Goal: Task Accomplishment & Management: Use online tool/utility

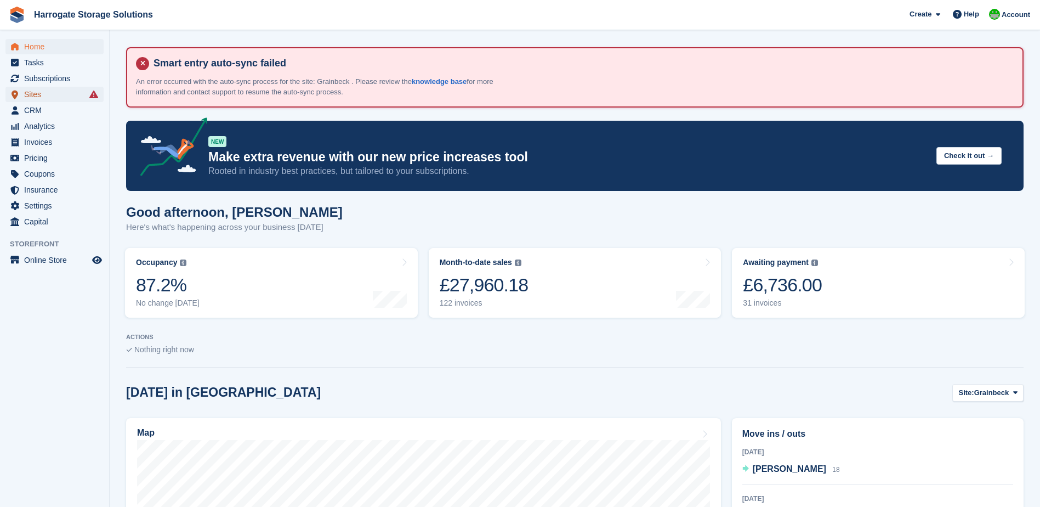
click at [36, 95] on span "Sites" at bounding box center [57, 94] width 66 height 15
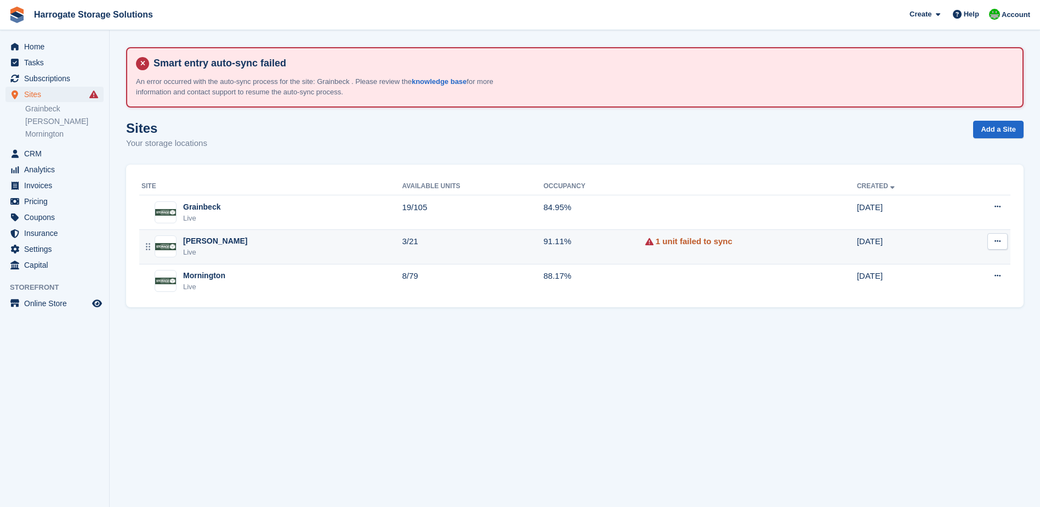
click at [674, 243] on link "1 unit failed to sync" at bounding box center [694, 241] width 77 height 13
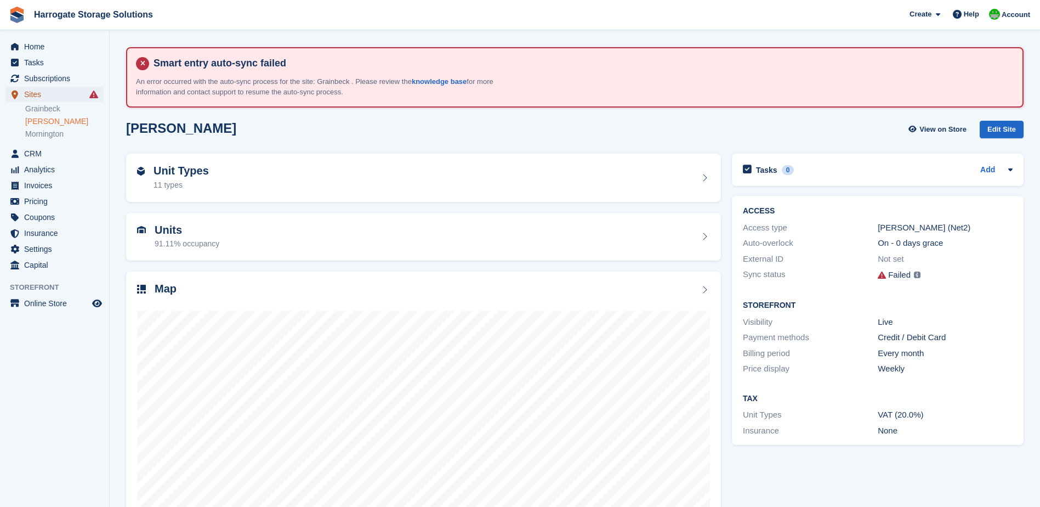
click at [37, 94] on span "Sites" at bounding box center [57, 94] width 66 height 15
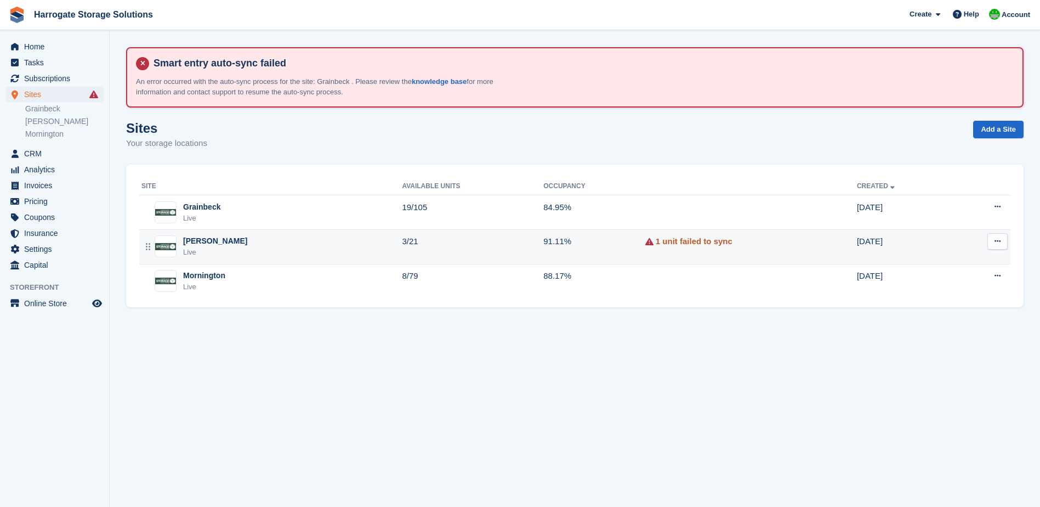
click at [691, 241] on link "1 unit failed to sync" at bounding box center [694, 241] width 77 height 13
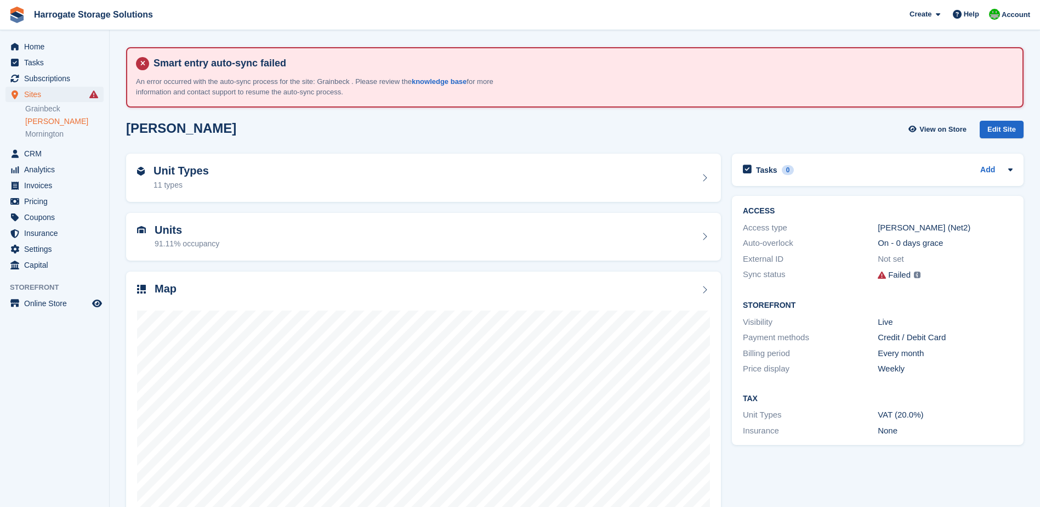
click at [901, 276] on div "Failed" at bounding box center [899, 275] width 22 height 13
click at [917, 276] on img at bounding box center [917, 274] width 7 height 7
click at [906, 275] on div "Failed" at bounding box center [899, 275] width 22 height 13
click at [39, 94] on span "Sites" at bounding box center [57, 94] width 66 height 15
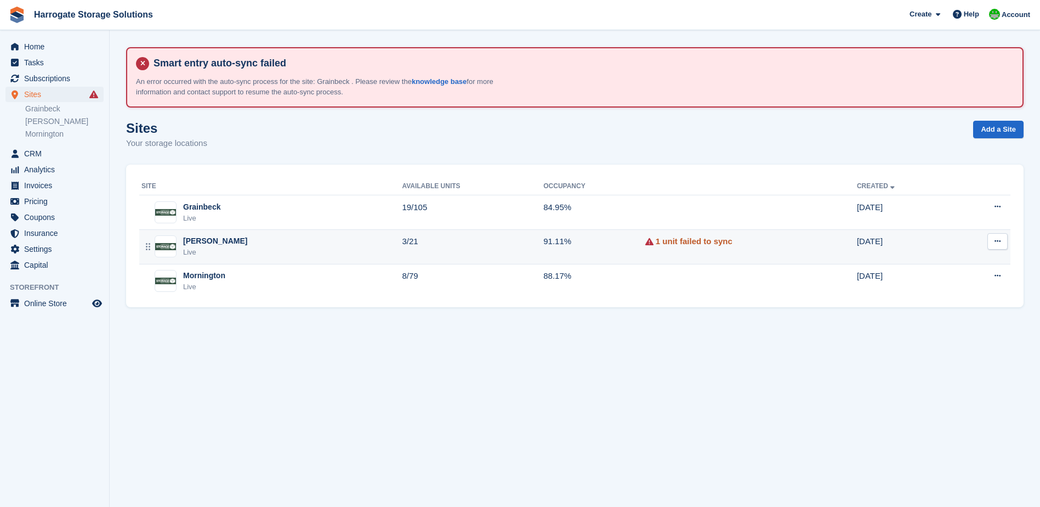
click at [660, 241] on link "1 unit failed to sync" at bounding box center [694, 241] width 77 height 13
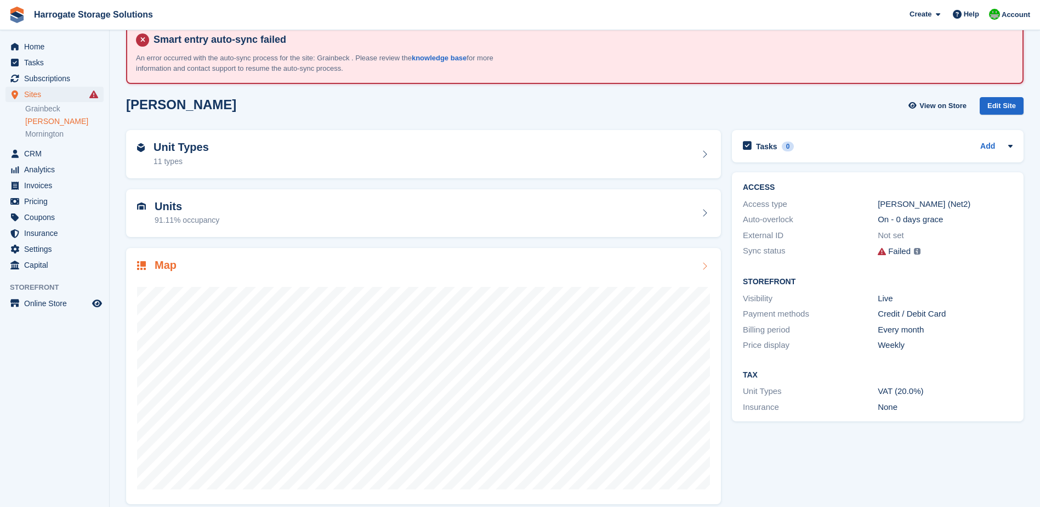
scroll to position [35, 0]
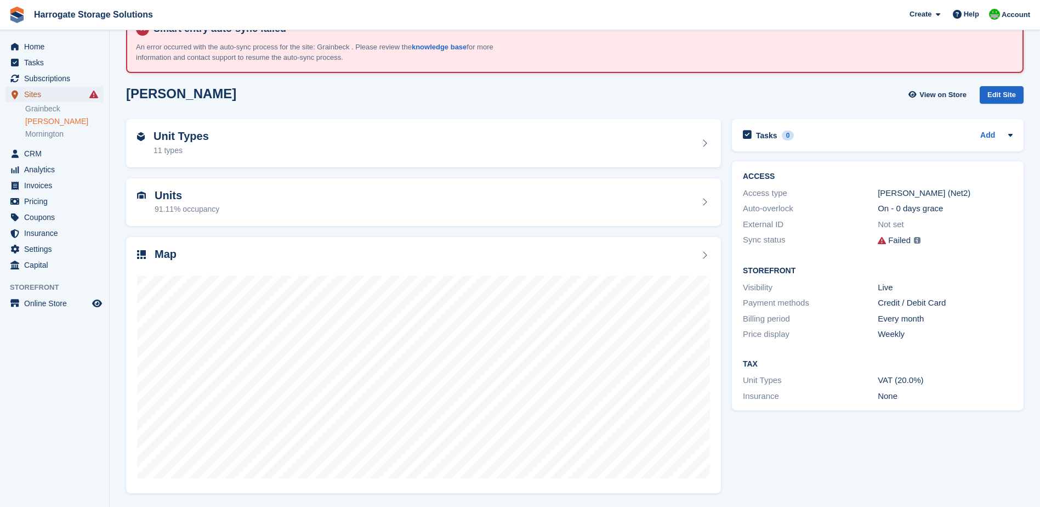
click at [37, 93] on span "Sites" at bounding box center [57, 94] width 66 height 15
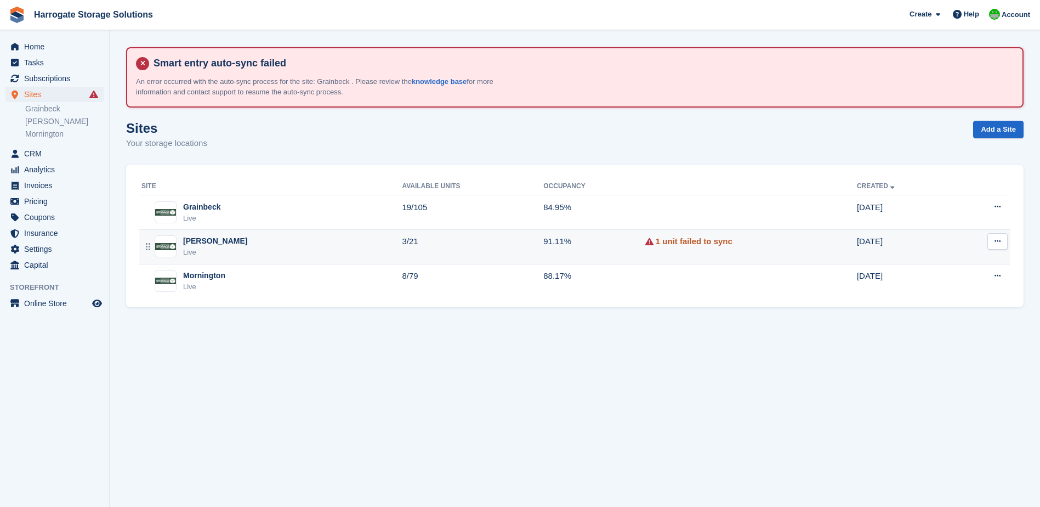
click at [691, 240] on link "1 unit failed to sync" at bounding box center [694, 241] width 77 height 13
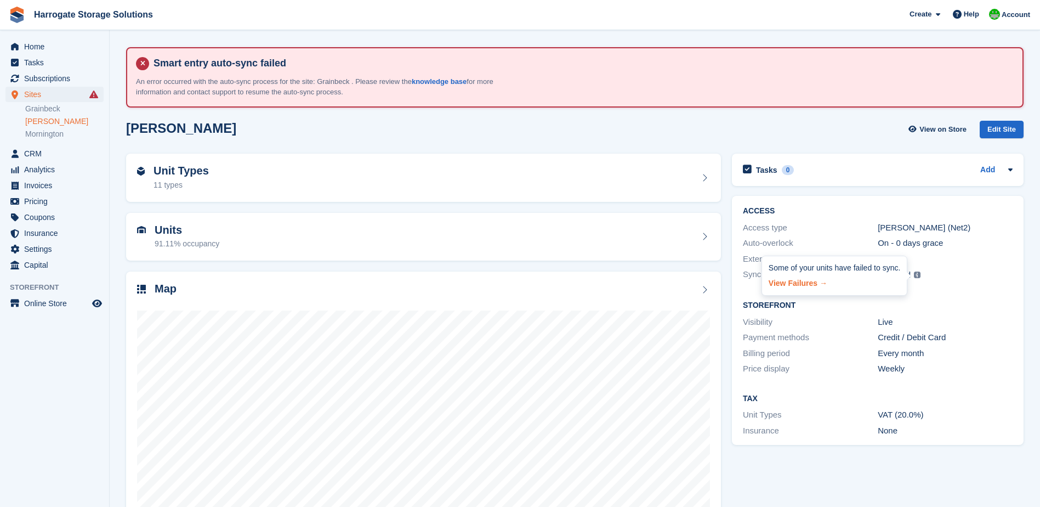
click at [803, 285] on link "View Failures →" at bounding box center [835, 281] width 132 height 15
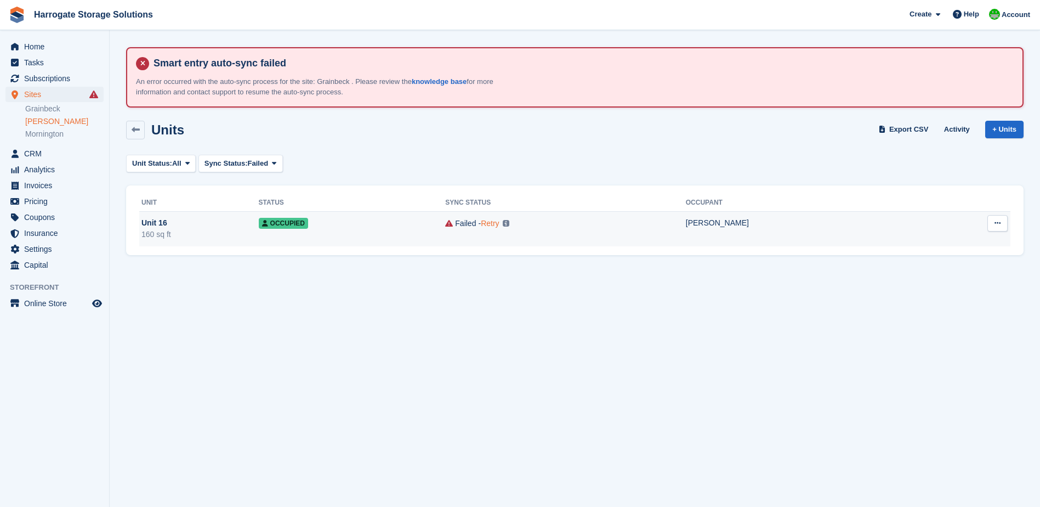
click at [489, 224] on link "Retry" at bounding box center [490, 223] width 18 height 9
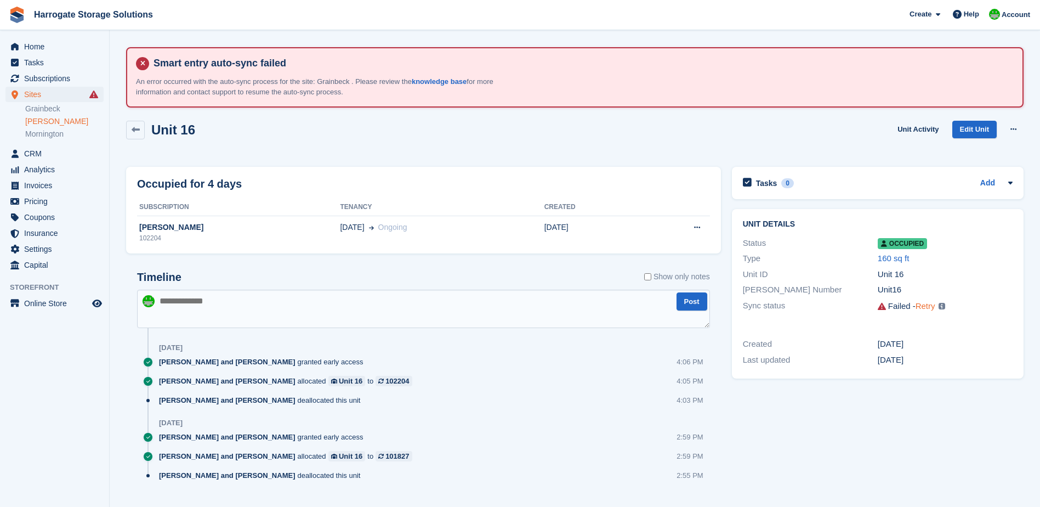
click at [926, 305] on link "Retry" at bounding box center [926, 305] width 20 height 9
click at [32, 46] on span "Home" at bounding box center [57, 46] width 66 height 15
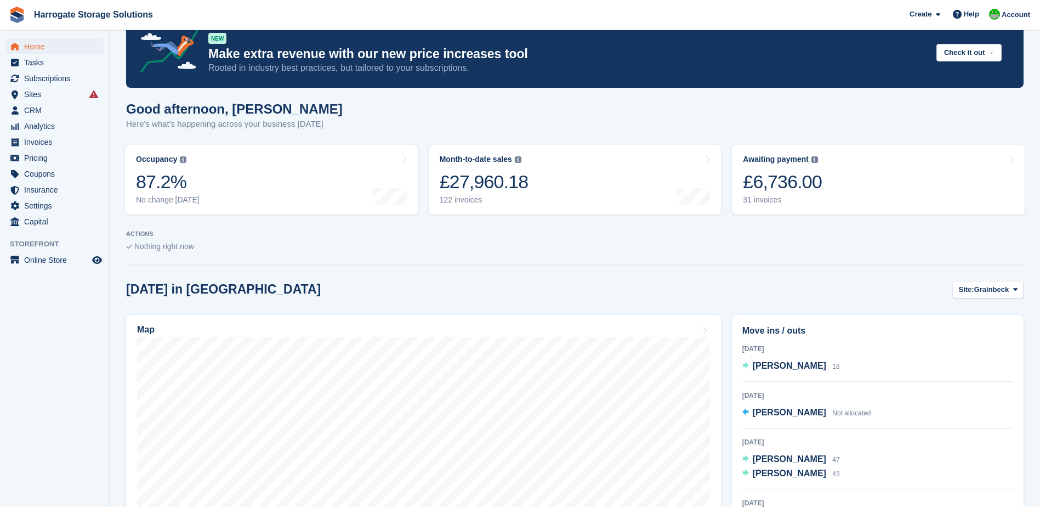
scroll to position [274, 0]
